Goal: Task Accomplishment & Management: Manage account settings

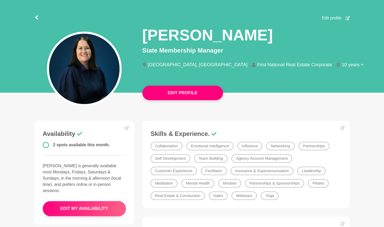
scroll to position [19, 0]
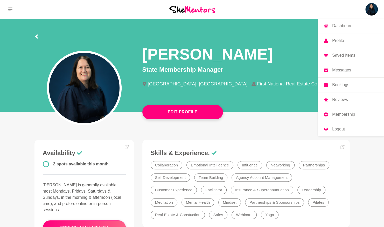
click at [375, 6] on img at bounding box center [371, 9] width 12 height 12
click at [337, 113] on p "Membership" at bounding box center [343, 114] width 23 height 4
